Goal: Complete application form: Complete application form

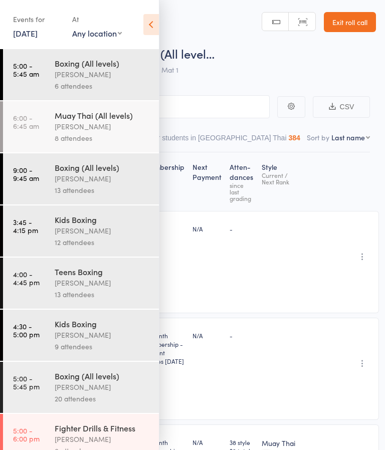
click at [364, 17] on link "Exit roll call" at bounding box center [350, 22] width 52 height 20
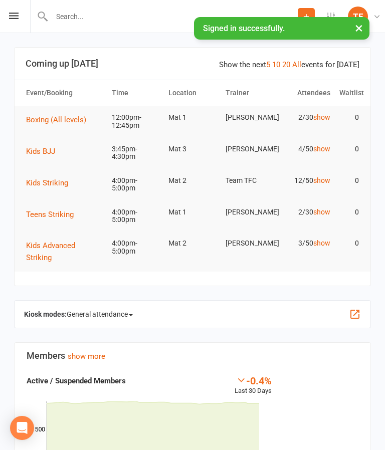
click at [21, 16] on div "Prospect Member Non-attending contact Class / event Appointment Grading event T…" at bounding box center [192, 16] width 385 height 33
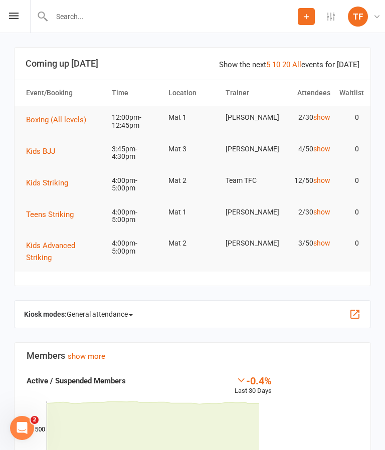
click at [22, 12] on div "Prospect Member Non-attending contact Class / event Appointment Grading event T…" at bounding box center [192, 16] width 385 height 33
click at [14, 13] on icon at bounding box center [14, 16] width 10 height 7
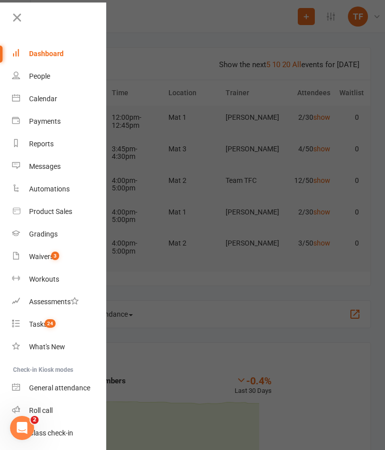
click at [59, 261] on link "Waivers 3" at bounding box center [59, 257] width 95 height 23
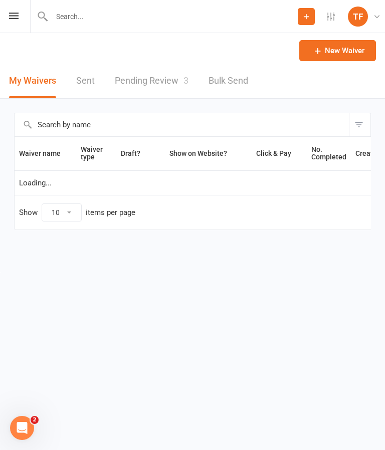
click at [159, 83] on link "Pending Review 3" at bounding box center [152, 81] width 74 height 35
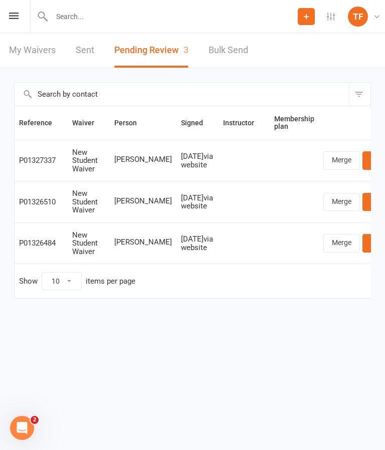
click at [120, 156] on span "[PERSON_NAME]" at bounding box center [143, 159] width 58 height 9
copy span "[PERSON_NAME]"
click at [363, 160] on link "Review" at bounding box center [382, 160] width 39 height 18
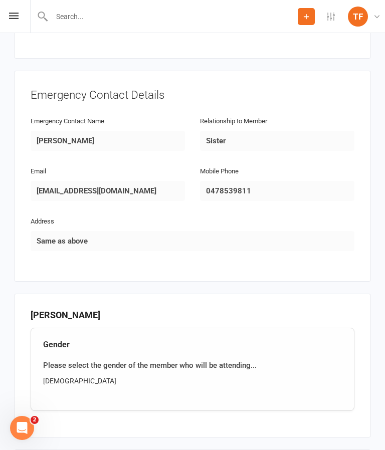
scroll to position [602, 0]
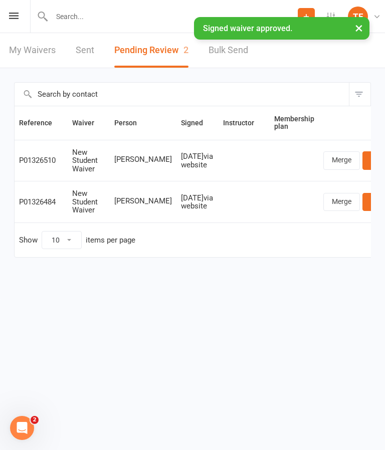
click at [101, 22] on input "text" at bounding box center [173, 17] width 249 height 14
click at [103, 17] on input "text" at bounding box center [193, 17] width 349 height 14
paste input "Andres Villegas hoyos"
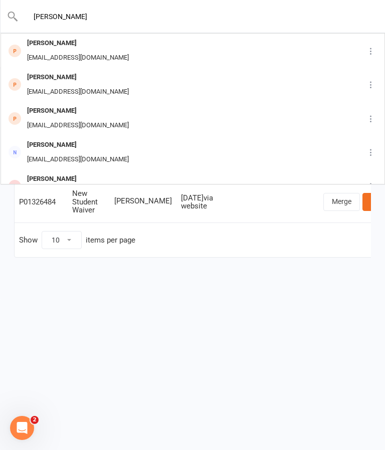
type input "Andres Villegas hoyos"
click at [106, 54] on div "Andres_villegas_7@hotmail.com" at bounding box center [78, 58] width 108 height 15
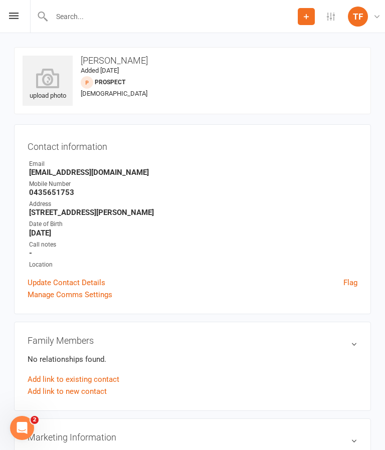
click at [44, 81] on icon at bounding box center [48, 78] width 50 height 20
click at [44, 79] on icon at bounding box center [48, 78] width 50 height 20
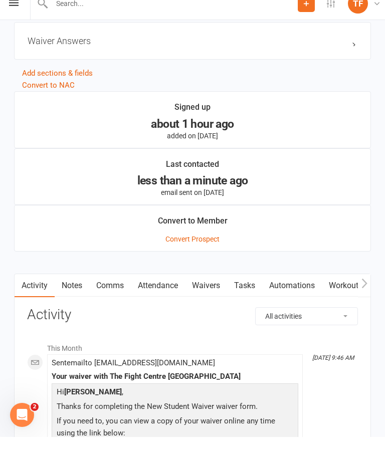
scroll to position [897, 0]
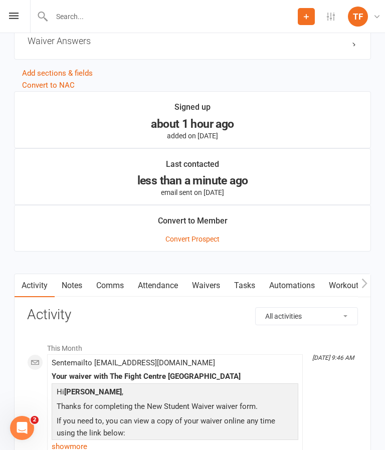
click at [215, 296] on link "Waivers" at bounding box center [206, 285] width 42 height 23
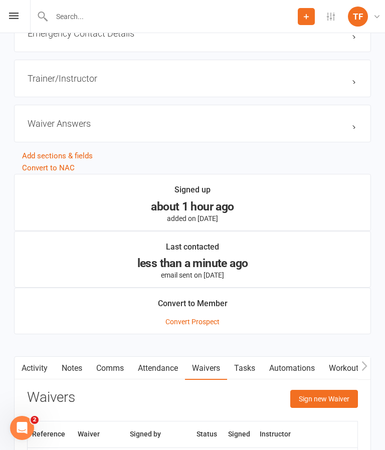
click at [336, 406] on button "Sign new Waiver" at bounding box center [324, 399] width 68 height 18
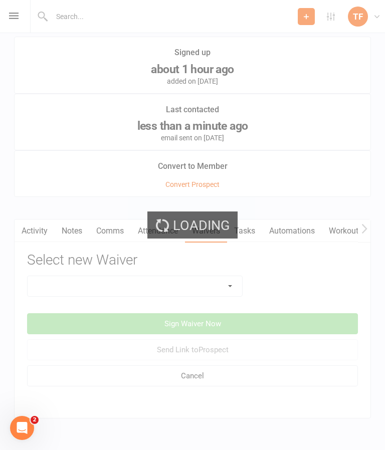
scroll to position [986, 0]
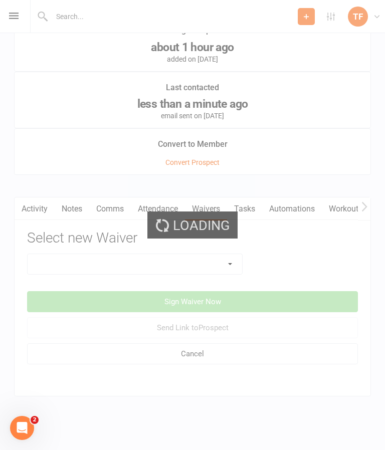
click at [226, 253] on div "Loading" at bounding box center [192, 225] width 385 height 450
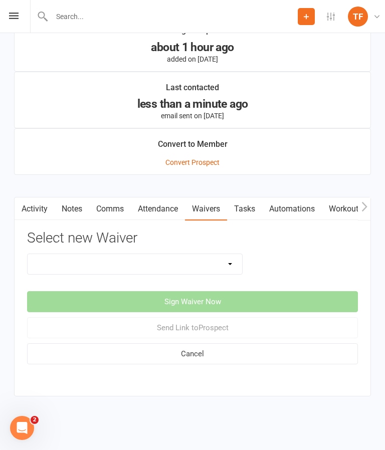
click at [217, 256] on select "Direct Debit Contract New Student Waiver Online - Adults - 12 Month DD Online -…" at bounding box center [135, 264] width 215 height 20
select select "2710"
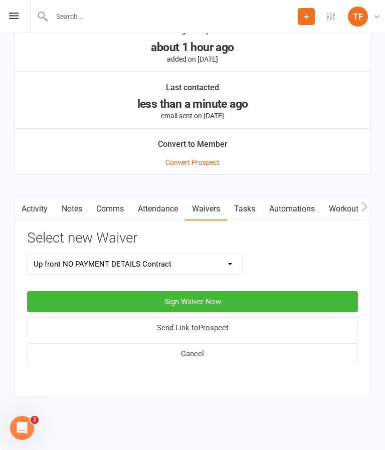
click at [234, 291] on button "Sign Waiver Now" at bounding box center [192, 301] width 331 height 21
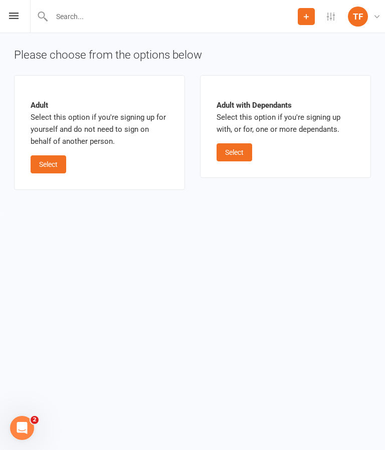
click at [49, 161] on button "Select" at bounding box center [49, 164] width 36 height 18
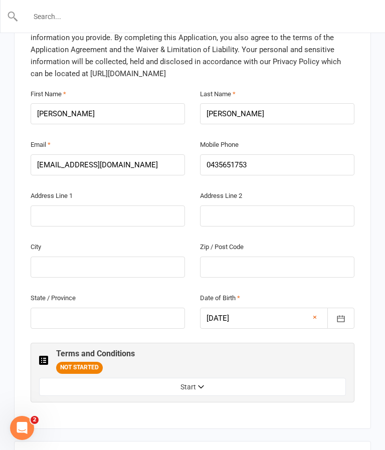
scroll to position [298, 0]
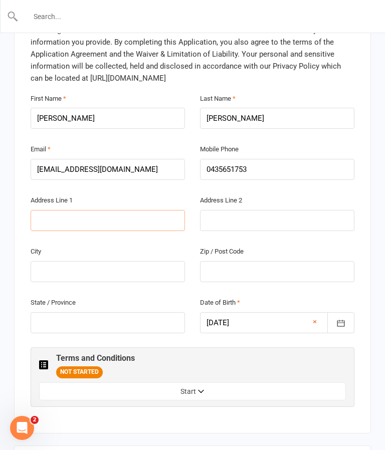
click at [130, 210] on input "text" at bounding box center [108, 220] width 154 height 21
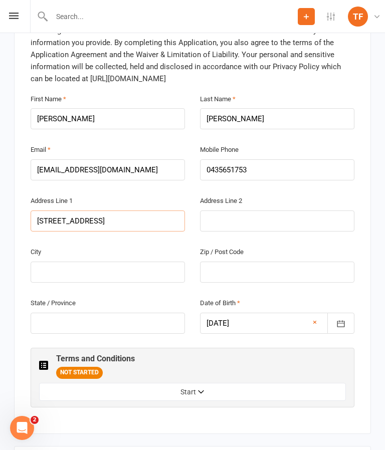
type input "25 constellation drive Loganholme"
click at [115, 262] on input "text" at bounding box center [108, 272] width 154 height 21
type input "Logan"
click at [279, 262] on input "text" at bounding box center [277, 272] width 154 height 21
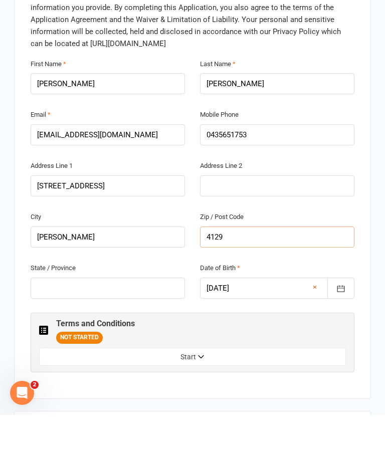
type input "4129"
click at [134, 313] on input "text" at bounding box center [108, 323] width 154 height 21
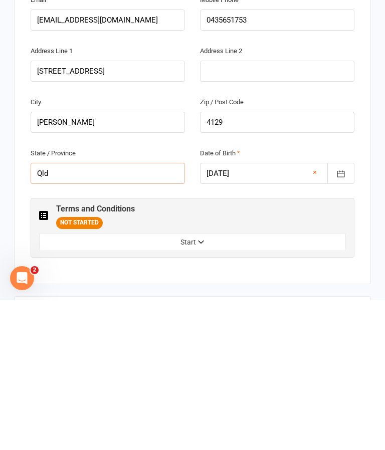
type input "Qld"
click at [206, 383] on button "Start" at bounding box center [192, 392] width 307 height 18
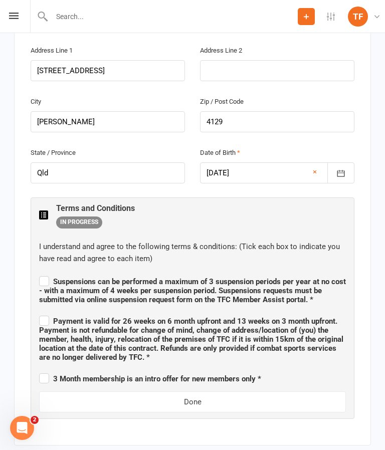
click at [52, 274] on span "Suspensions can be performed a maximum of 3 suspension periods per year at no c…" at bounding box center [192, 289] width 307 height 30
click at [52, 273] on input "Suspensions can be performed a maximum of 3 suspension periods per year at no c…" at bounding box center [192, 273] width 307 height 0
checkbox input "true"
click at [41, 314] on span "Payment is valid for 26 weeks on 6 month upfront and 13 weeks on 3 month upfron…" at bounding box center [192, 338] width 307 height 48
click at [41, 312] on input "Payment is valid for 26 weeks on 6 month upfront and 13 weeks on 3 month upfron…" at bounding box center [192, 312] width 307 height 0
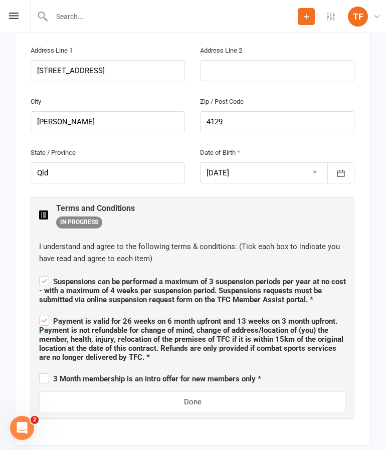
checkbox input "true"
click at [41, 372] on span "3 Month membership is an intro offer for new members only *" at bounding box center [150, 378] width 222 height 12
click at [41, 370] on input "3 Month membership is an intro offer for new members only *" at bounding box center [150, 370] width 222 height 0
checkbox input "true"
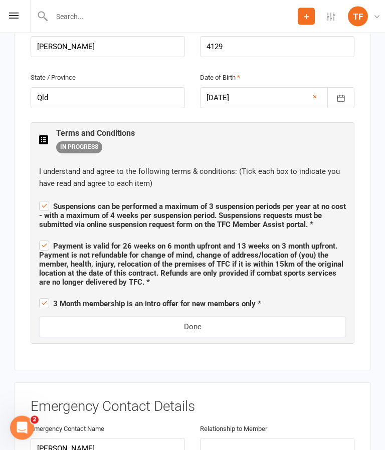
scroll to position [523, 0]
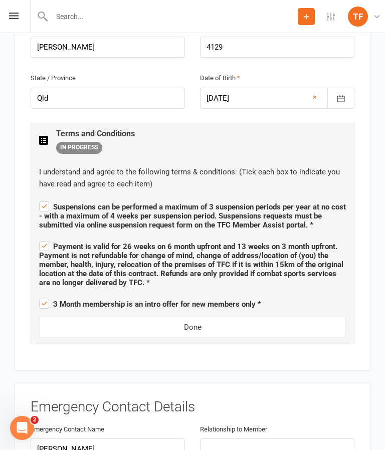
click at [253, 317] on button "Done" at bounding box center [192, 327] width 307 height 21
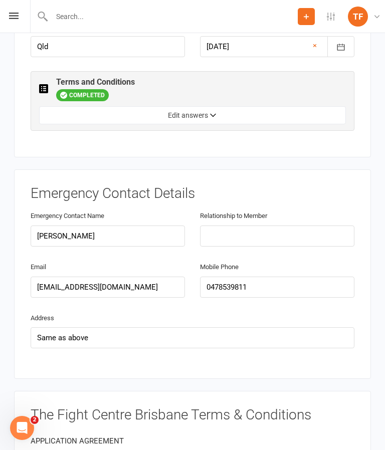
scroll to position [574, 0]
click at [301, 226] on input "text" at bounding box center [277, 236] width 154 height 21
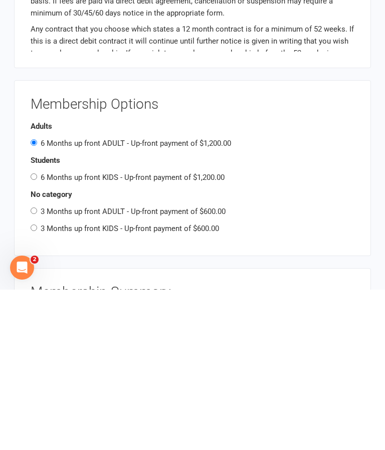
scroll to position [894, 0]
type input "Sister"
click at [166, 367] on label "3 Months up front ADULT - Up-front payment of $600.00" at bounding box center [133, 371] width 185 height 9
click at [37, 368] on input "3 Months up front ADULT - Up-front payment of $600.00" at bounding box center [34, 371] width 7 height 7
radio input "true"
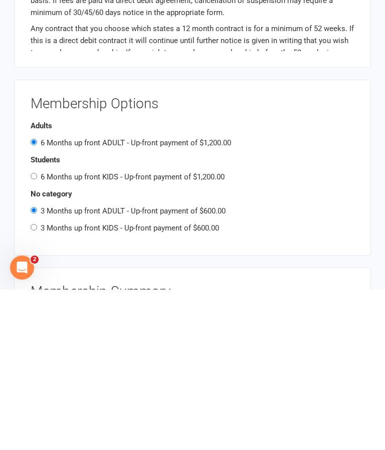
radio input "false"
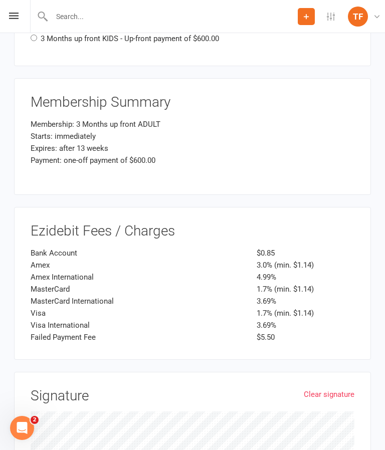
scroll to position [1302, 0]
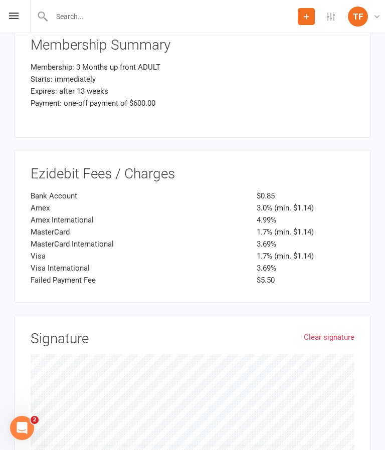
click at [321, 332] on link "Clear signature" at bounding box center [329, 338] width 51 height 12
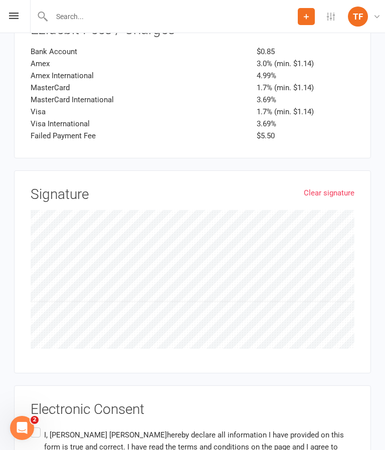
scroll to position [1481, 0]
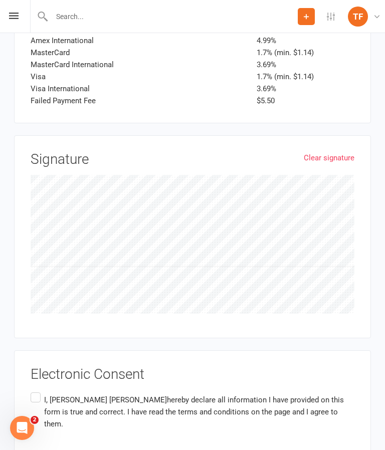
click at [136, 396] on span "hereby declare all information I have provided on this form is true and correct…" at bounding box center [194, 412] width 300 height 33
click at [37, 391] on input "I, Andres Villegas hoyos hereby declare all information I have provided on this…" at bounding box center [34, 391] width 7 height 0
